Goal: Information Seeking & Learning: Learn about a topic

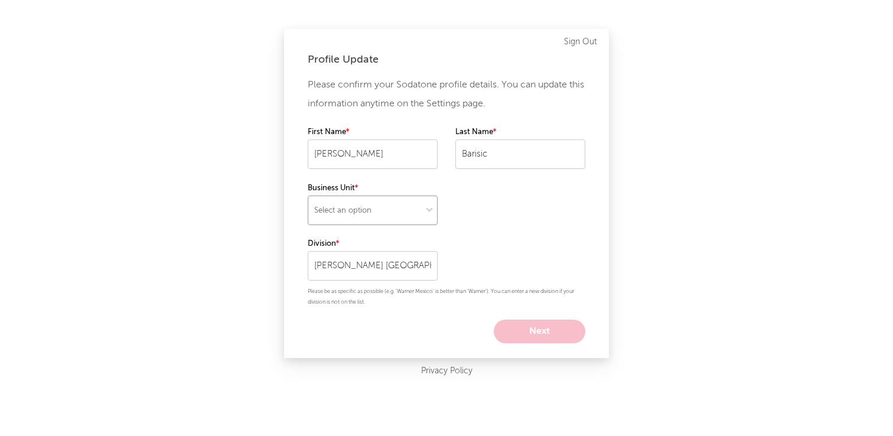
click at [426, 212] on select "Select an option" at bounding box center [373, 210] width 130 height 30
select select "warner_chappell"
click at [308, 195] on select "Select an option" at bounding box center [373, 210] width 130 height 30
click at [545, 327] on button "Next" at bounding box center [540, 331] width 92 height 24
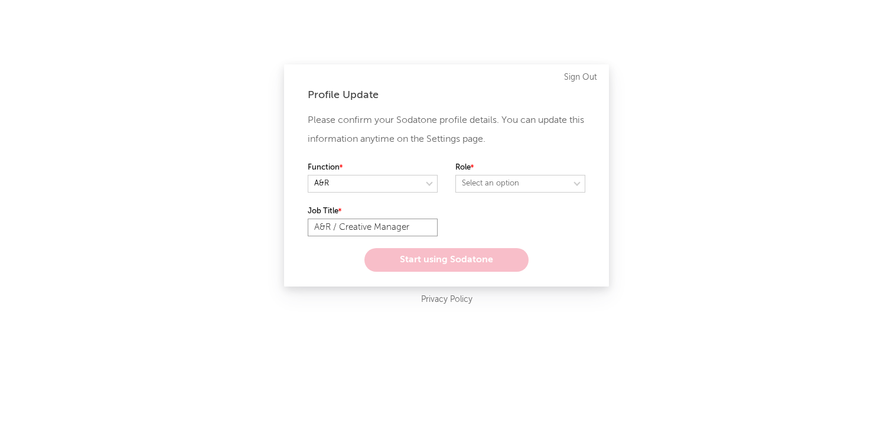
click at [335, 226] on input "A&R / Creative Manager" at bounding box center [373, 228] width 130 height 18
drag, startPoint x: 417, startPoint y: 226, endPoint x: 254, endPoint y: 223, distance: 163.0
click at [254, 223] on div "Profile Update Please confirm your Sodatone profile details. You can update thi…" at bounding box center [446, 218] width 893 height 436
type input "Senior International A&R Manager"
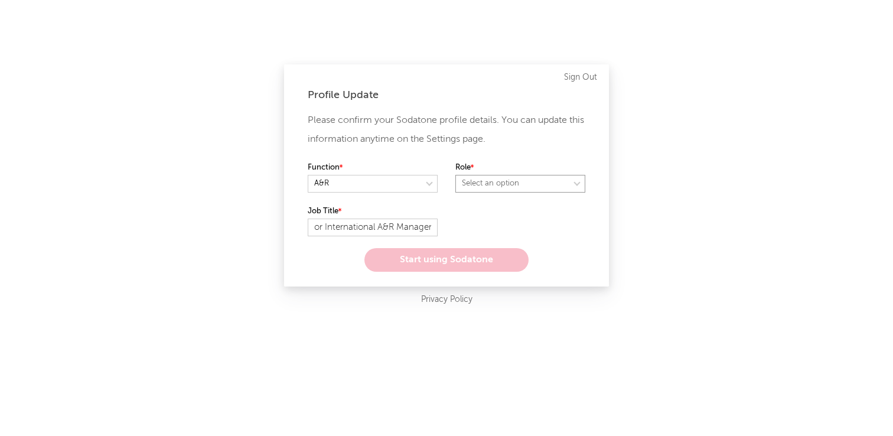
click at [497, 178] on select "Select an option" at bounding box center [520, 184] width 130 height 18
select select "manager"
click at [455, 175] on select "Select an option" at bounding box center [520, 184] width 130 height 18
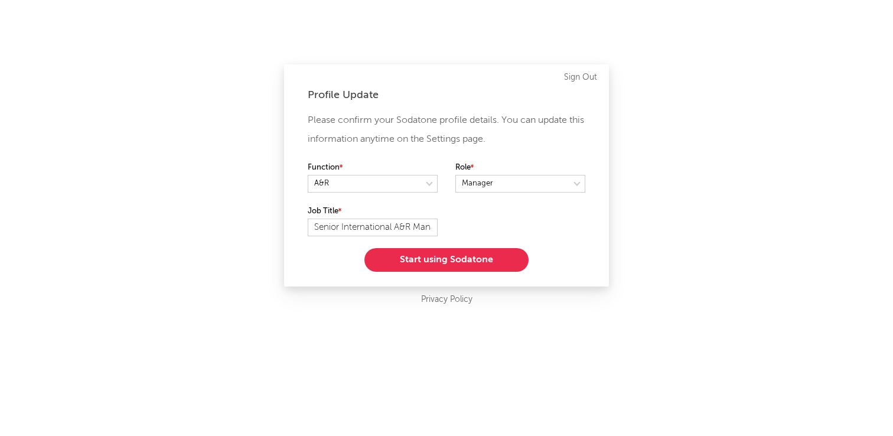
click at [472, 267] on button "Start using Sodatone" at bounding box center [446, 260] width 164 height 24
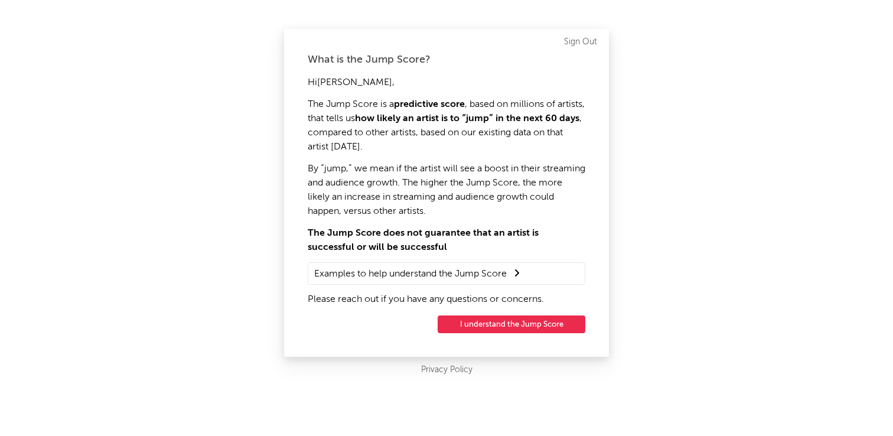
click at [499, 324] on button "I understand the Jump Score" at bounding box center [512, 324] width 148 height 18
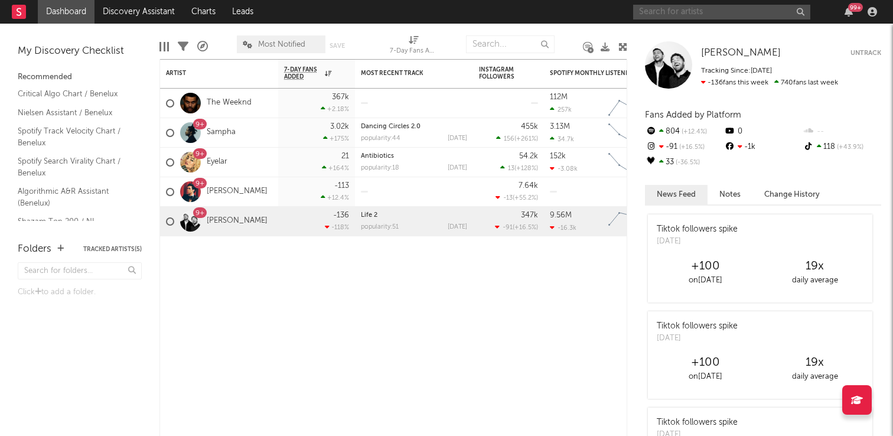
click at [673, 12] on input "text" at bounding box center [721, 12] width 177 height 15
type input "[PERSON_NAME]"
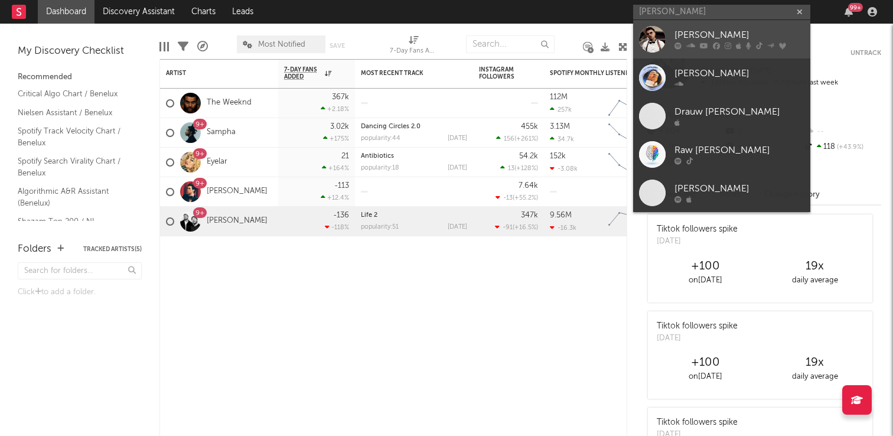
click at [657, 45] on div at bounding box center [652, 39] width 27 height 27
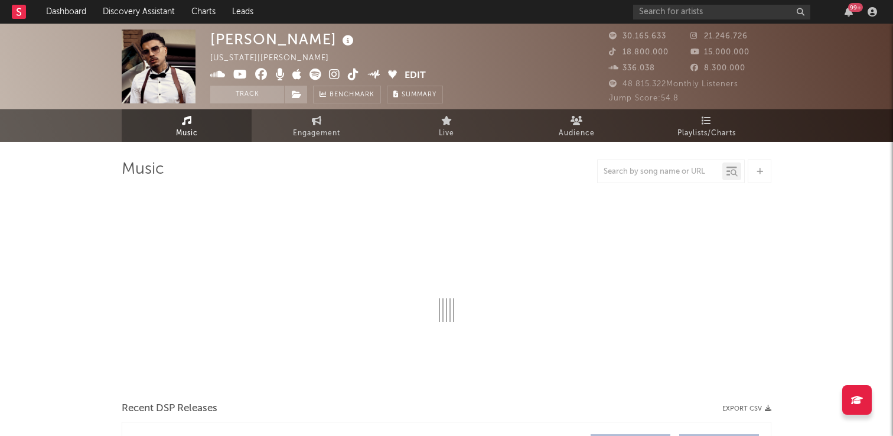
select select "6m"
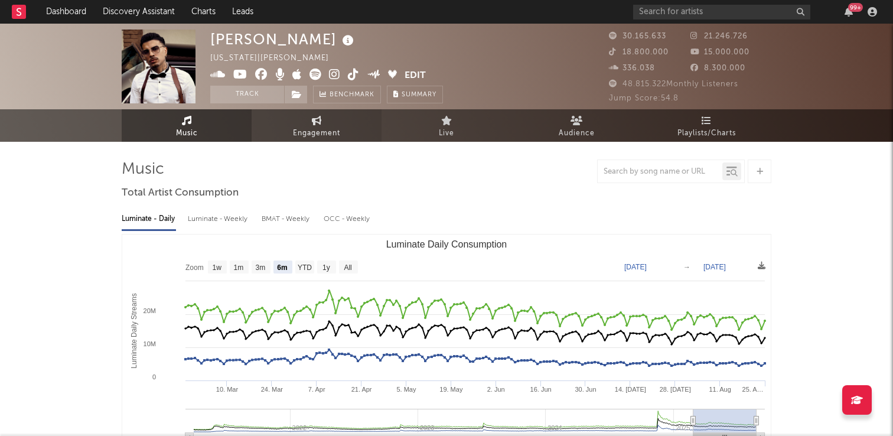
click at [314, 141] on link "Engagement" at bounding box center [317, 125] width 130 height 32
select select "1w"
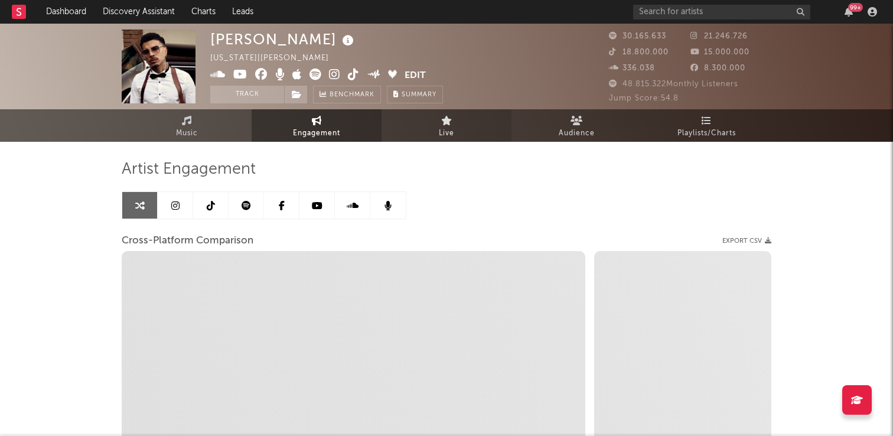
click at [456, 125] on link "Live" at bounding box center [446, 125] width 130 height 32
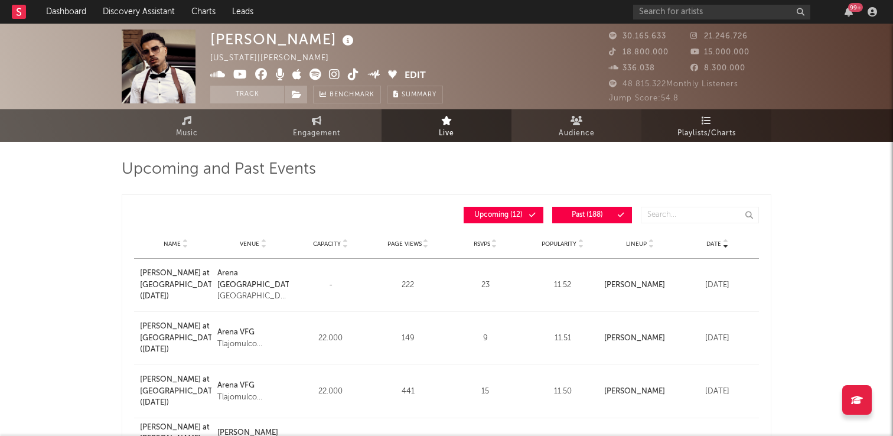
click at [690, 130] on span "Playlists/Charts" at bounding box center [706, 133] width 58 height 14
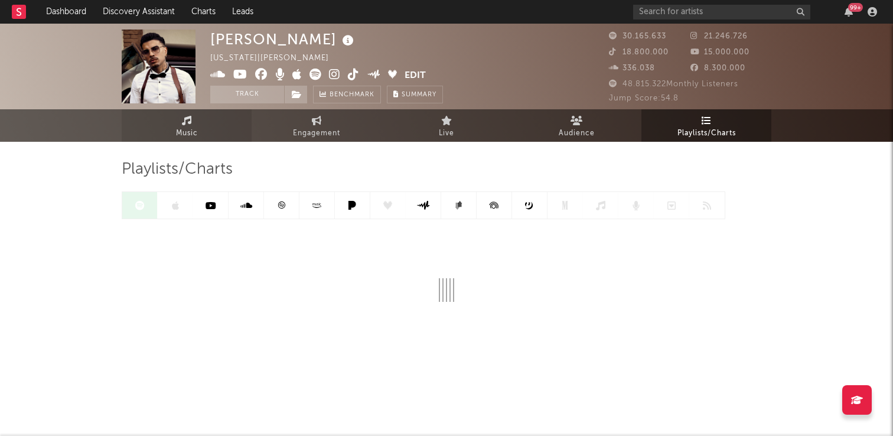
click at [182, 129] on span "Music" at bounding box center [187, 133] width 22 height 14
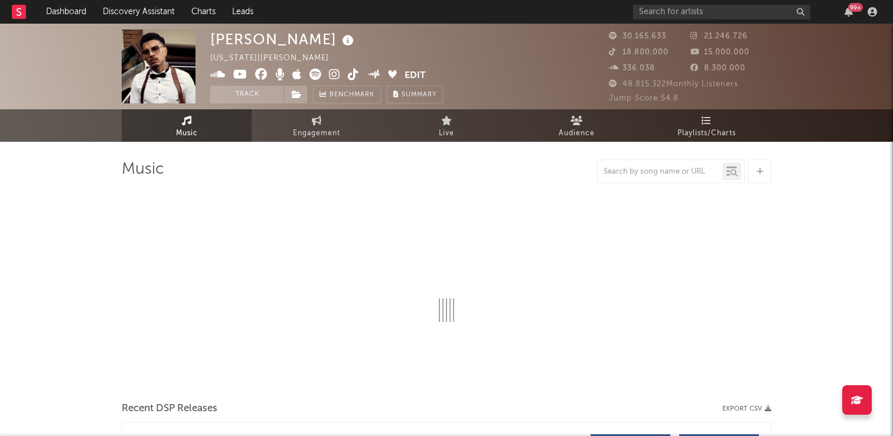
select select "6m"
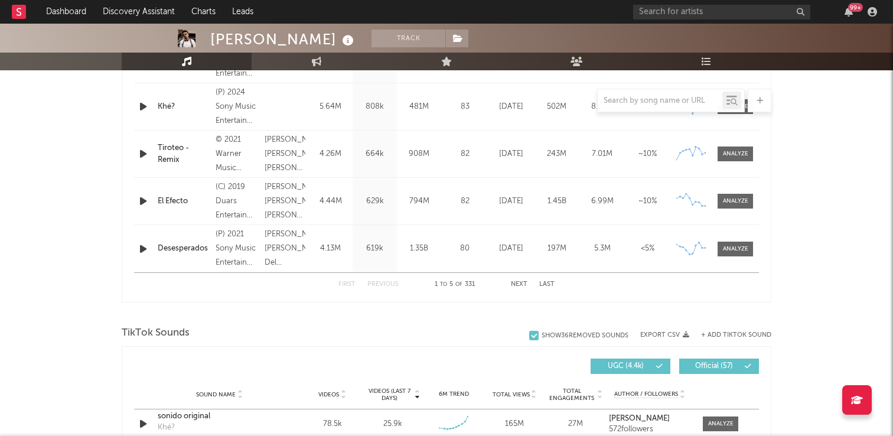
scroll to position [559, 0]
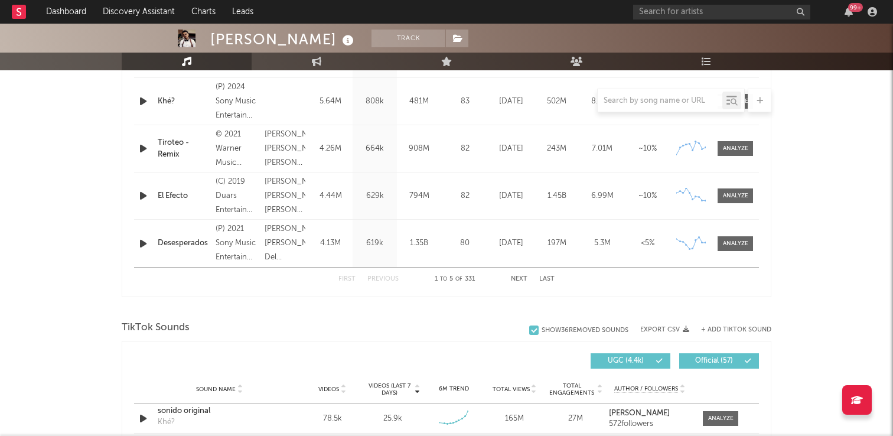
click at [181, 206] on div "Name El Efecto Copyright (C) 2019 Duars Entertainment, Corp. Dist. by Sony Musi…" at bounding box center [446, 195] width 625 height 47
click at [160, 190] on div "El Efecto" at bounding box center [184, 196] width 52 height 12
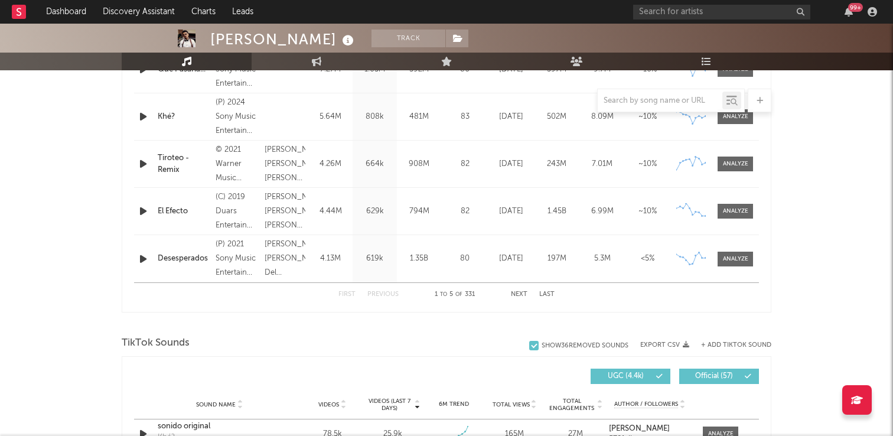
scroll to position [542, 0]
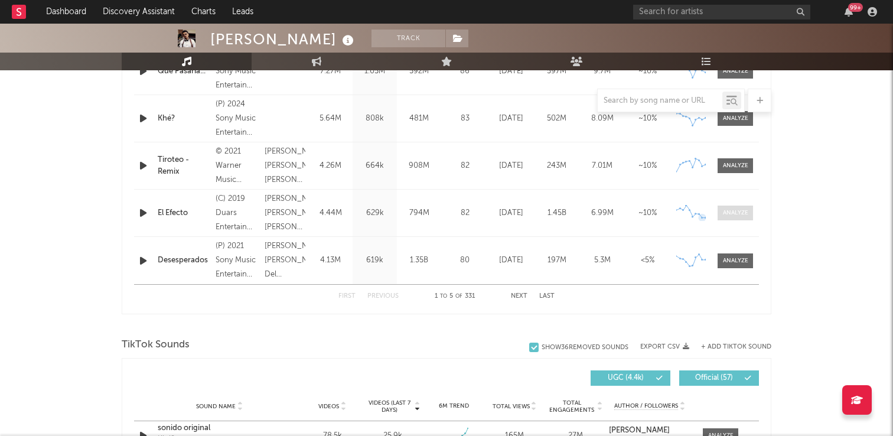
click at [731, 213] on div at bounding box center [735, 212] width 25 height 9
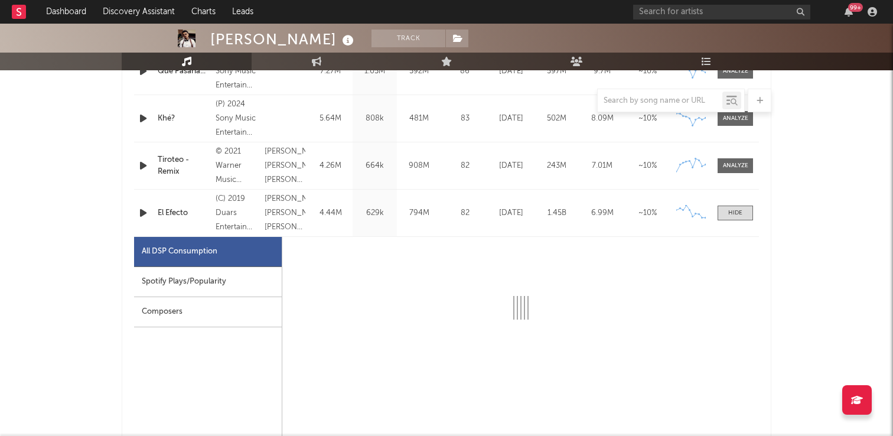
select select "6m"
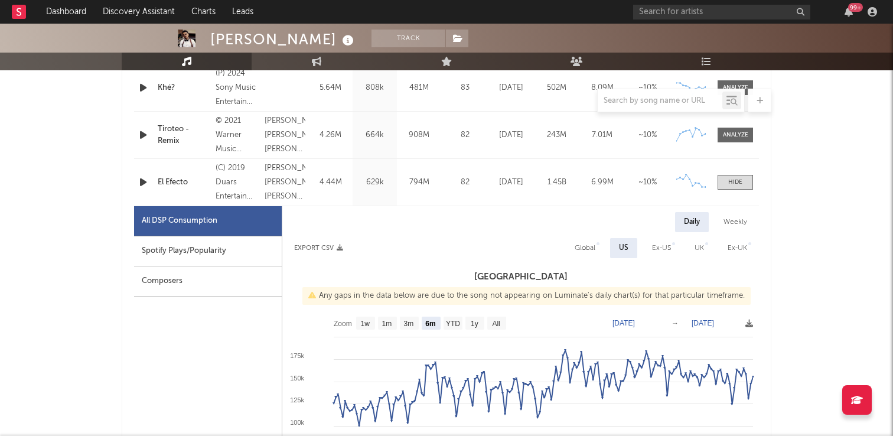
scroll to position [0, 0]
